Goal: Find specific page/section: Find specific page/section

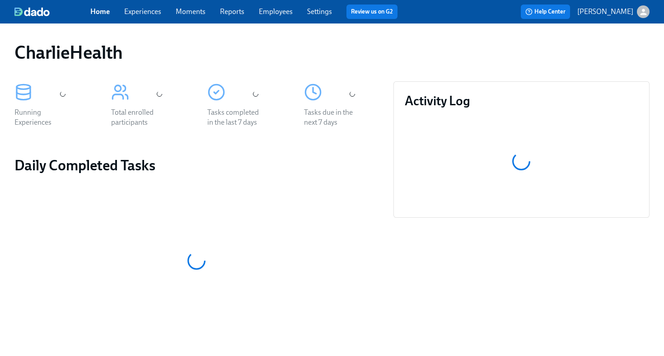
click at [286, 15] on link "Employees" at bounding box center [276, 11] width 34 height 9
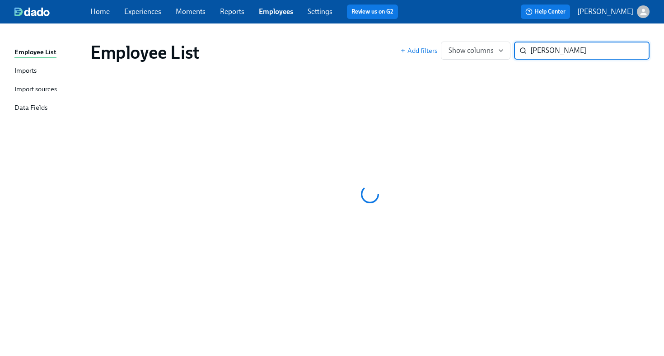
type input "marlissa"
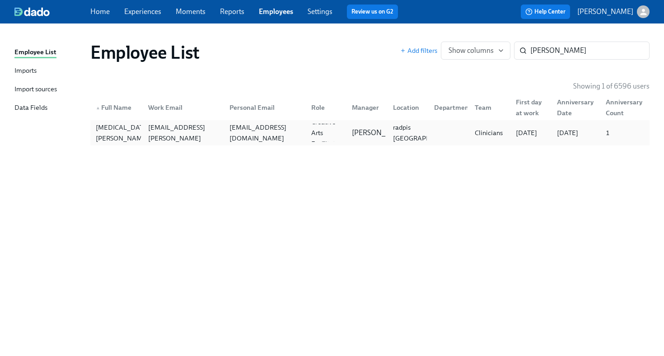
click at [240, 141] on div "lissakarpeh@gmail.com" at bounding box center [263, 133] width 82 height 18
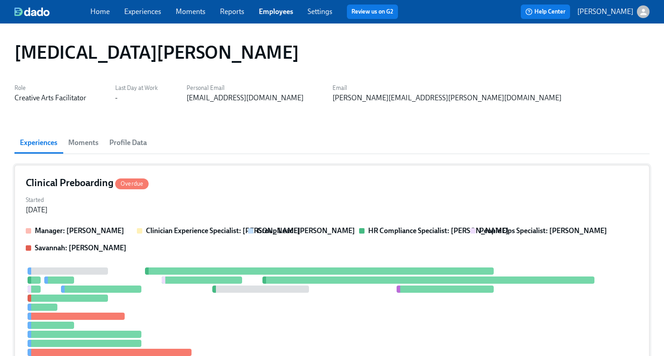
click at [237, 198] on div "Started Jul 30, 2025" at bounding box center [332, 204] width 613 height 22
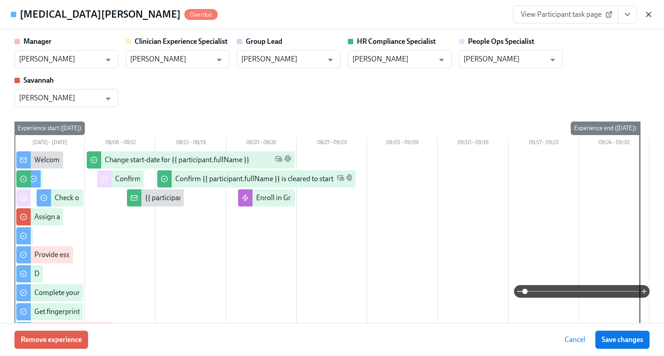
click at [644, 17] on icon "button" at bounding box center [648, 14] width 9 height 9
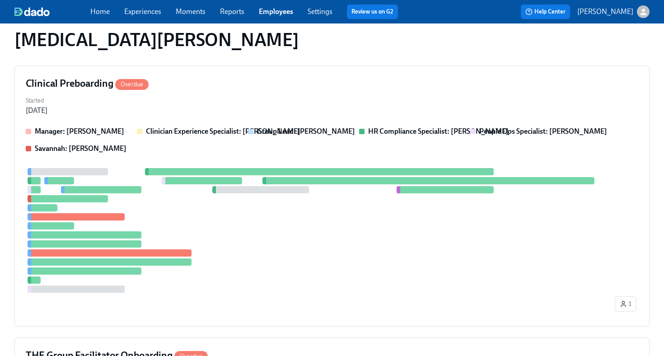
scroll to position [332, 0]
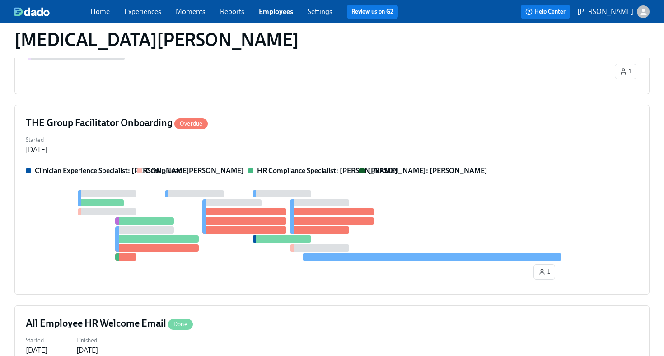
click at [498, 132] on div "THE Group Facilitator Onboarding Overdue Started Aug 21, 2025 Clinician Experie…" at bounding box center [331, 200] width 635 height 190
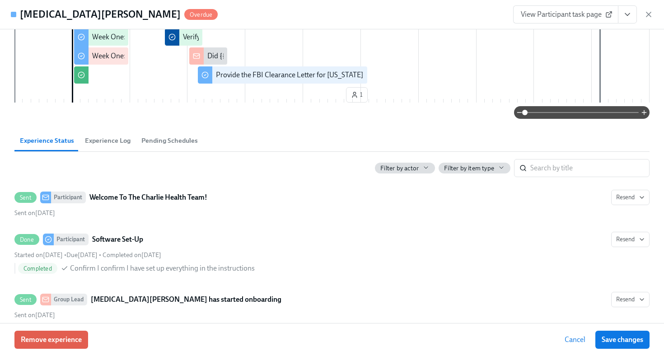
scroll to position [0, 0]
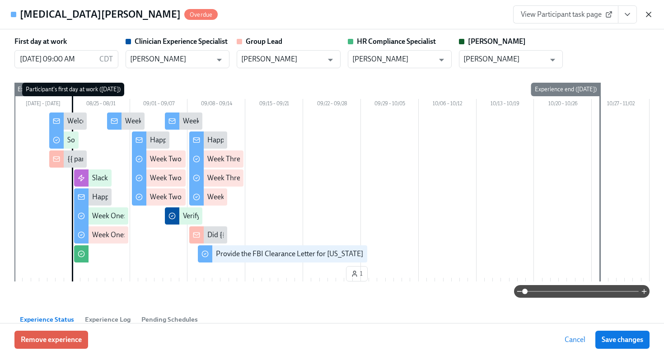
click at [645, 15] on icon "button" at bounding box center [648, 14] width 9 height 9
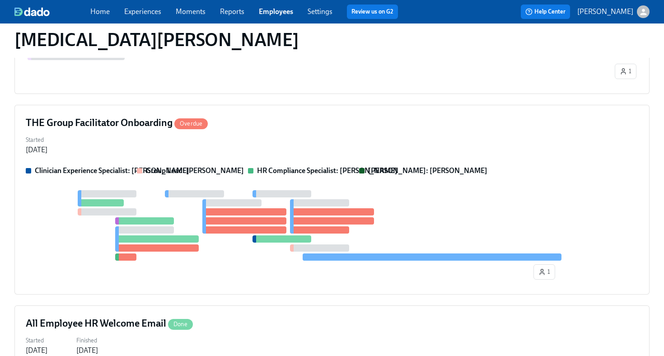
click at [273, 9] on link "Employees" at bounding box center [276, 11] width 34 height 9
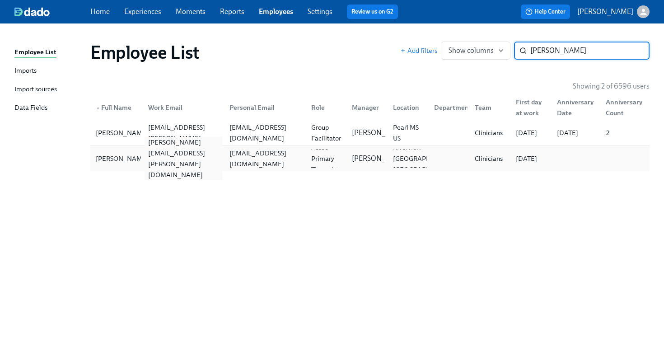
type input "myisha"
click at [162, 157] on div "myisha.wallace@charliehealth.com" at bounding box center [184, 158] width 78 height 43
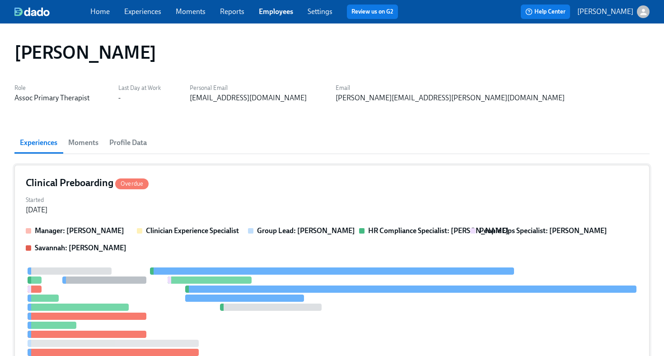
click at [273, 188] on div "Clinical Preboarding Overdue" at bounding box center [332, 183] width 613 height 14
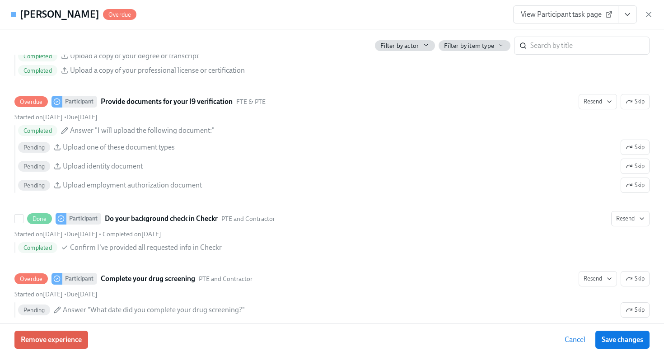
scroll to position [1001, 0]
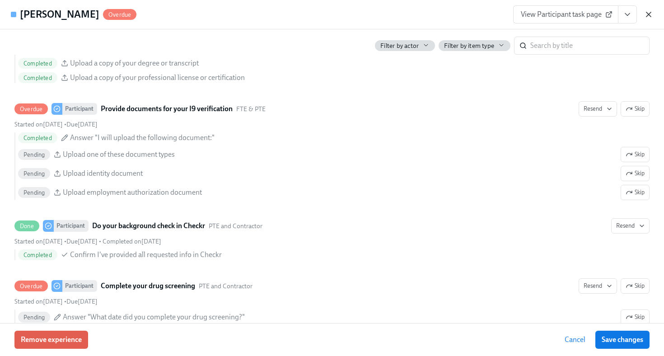
click at [649, 14] on icon "button" at bounding box center [649, 14] width 5 height 5
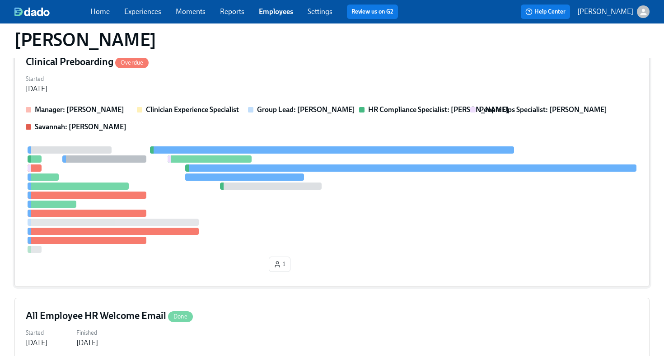
scroll to position [224, 0]
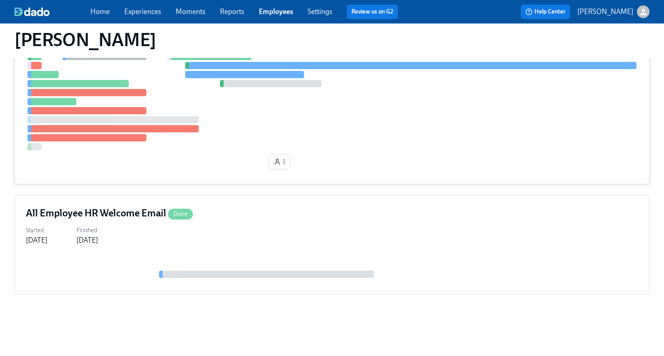
click at [435, 158] on div "1" at bounding box center [332, 108] width 613 height 129
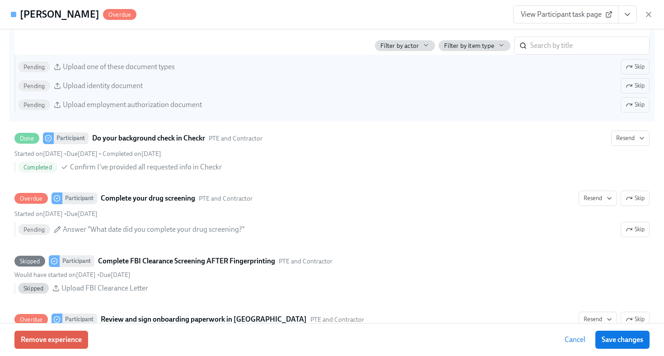
scroll to position [1099, 0]
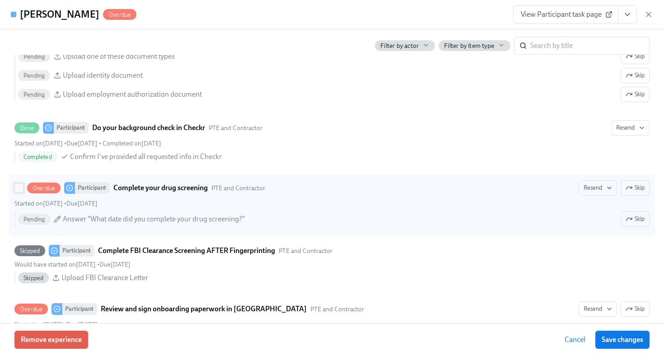
click at [17, 188] on input "Overdue Participant Complete your drug screening PTE and Contractor Resend Skip…" at bounding box center [19, 188] width 8 height 8
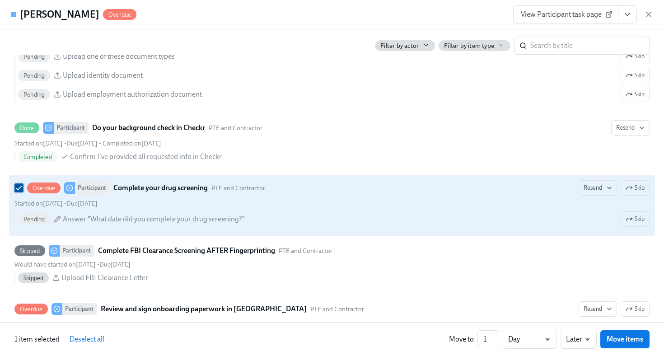
click at [17, 188] on input "Overdue Participant Complete your drug screening PTE and Contractor Resend Skip…" at bounding box center [19, 188] width 8 height 8
checkbox input "false"
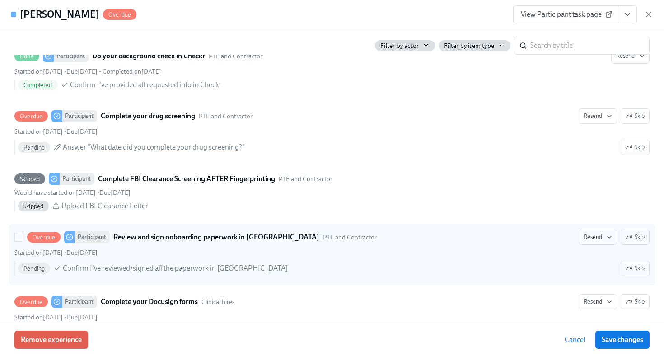
scroll to position [1189, 0]
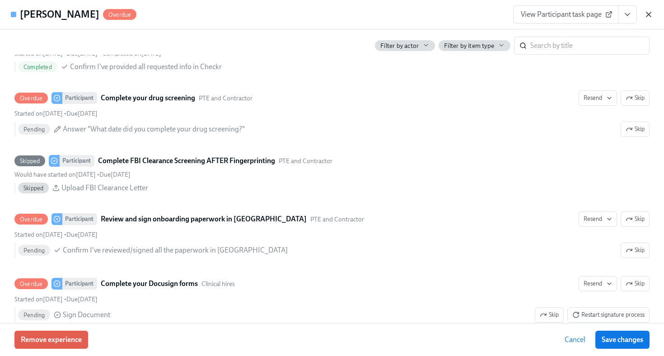
click at [649, 14] on icon "button" at bounding box center [648, 14] width 9 height 9
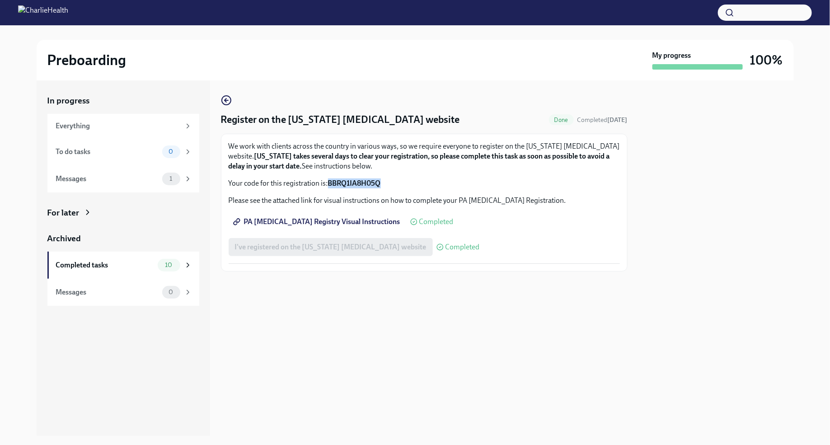
drag, startPoint x: 327, startPoint y: 183, endPoint x: 383, endPoint y: 185, distance: 55.6
click at [383, 185] on p "Your code for this registration is: BBRQ1IA8H05Q" at bounding box center [424, 184] width 391 height 10
copy p "BBRQ1IA8H05Q"
click at [349, 223] on span "PA [MEDICAL_DATA] Registry Visual Instructions" at bounding box center [317, 221] width 165 height 9
